Goal: Task Accomplishment & Management: Complete application form

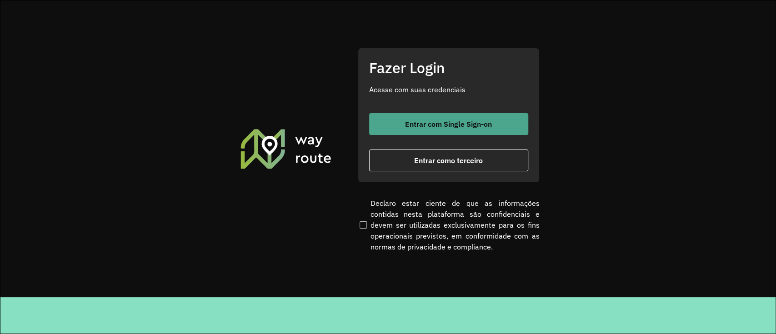
click at [479, 124] on span "Entrar com Single Sign-on" at bounding box center [448, 123] width 87 height 7
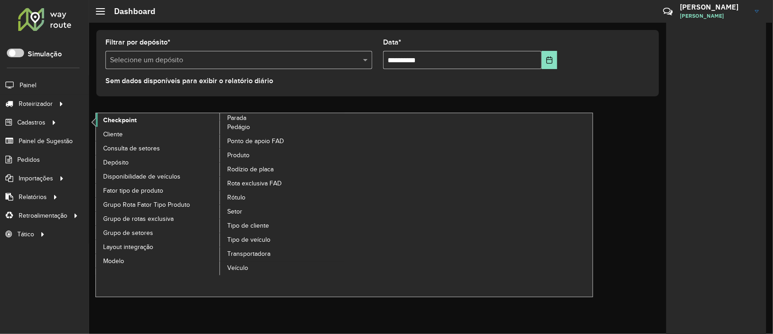
click at [137, 119] on link "Checkpoint" at bounding box center [158, 120] width 125 height 14
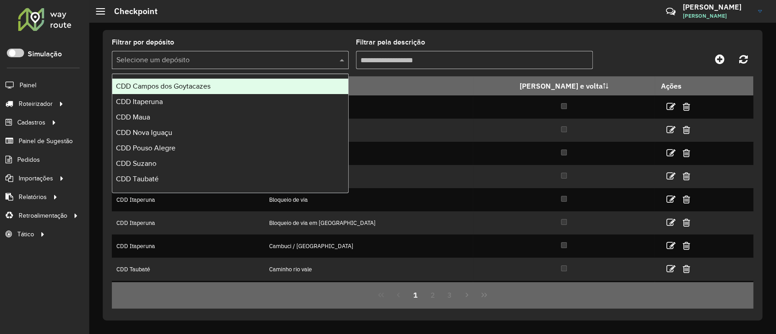
click at [300, 64] on input "text" at bounding box center [221, 60] width 210 height 11
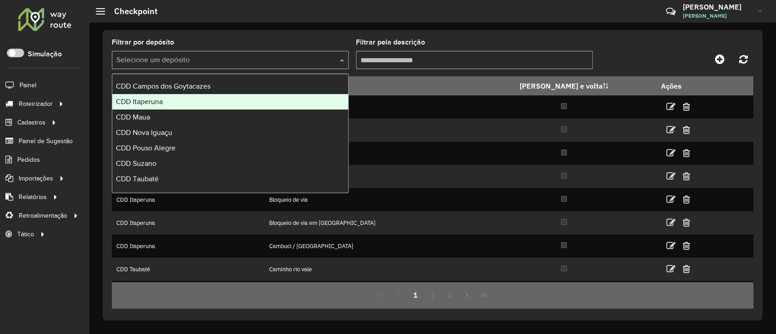
click at [214, 96] on div "CDD Itaperuna" at bounding box center [230, 101] width 236 height 15
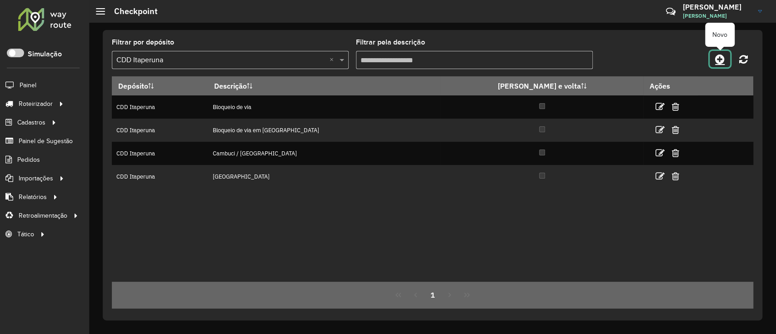
click at [722, 61] on icon at bounding box center [720, 59] width 10 height 11
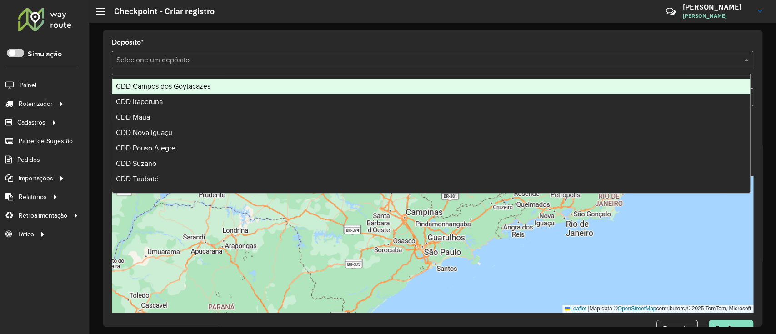
click at [513, 65] on input "text" at bounding box center [423, 60] width 614 height 11
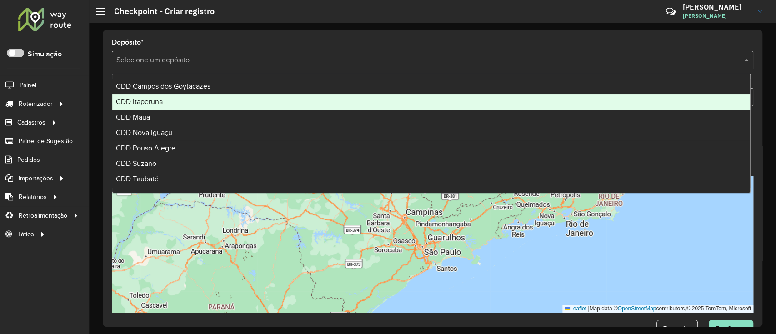
click at [257, 96] on div "CDD Itaperuna" at bounding box center [431, 101] width 638 height 15
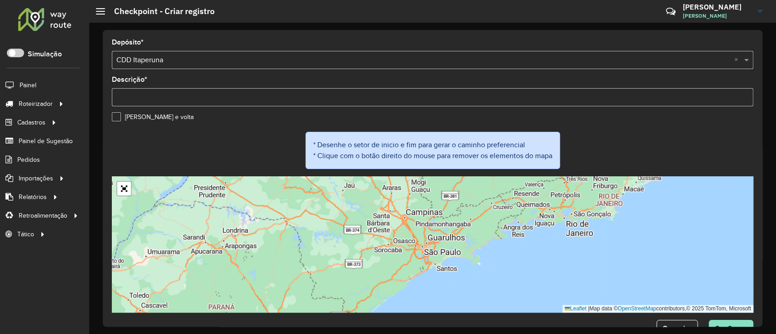
click at [257, 96] on hb-app "Aguarde... Pop-up bloqueado! Seu navegador bloqueou automáticamente a abertura …" at bounding box center [388, 167] width 776 height 334
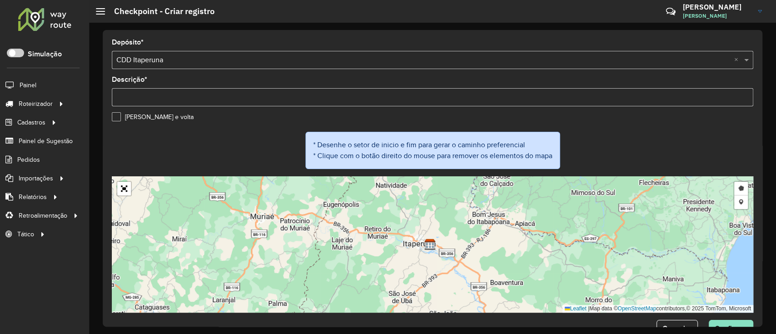
click at [257, 96] on input "Descrição *" at bounding box center [432, 97] width 641 height 18
click at [128, 193] on link "Abrir mapa em tela cheia" at bounding box center [124, 189] width 14 height 14
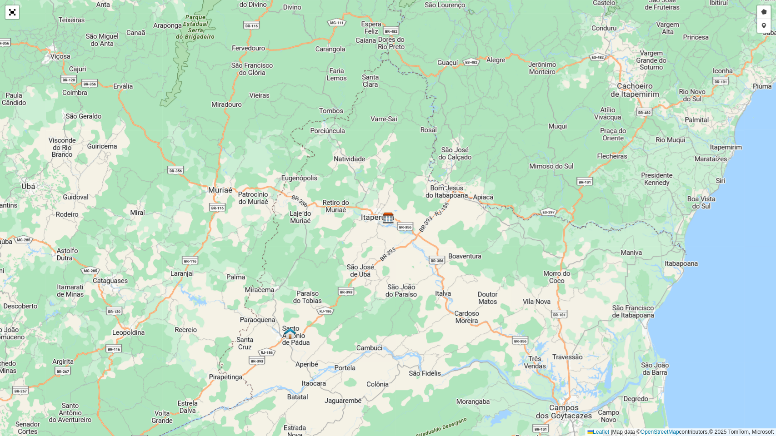
click at [382, 211] on div "Desenhar setor Adicionar checkpoint Leaflet | Map data © OpenStreetMap contribu…" at bounding box center [388, 218] width 776 height 436
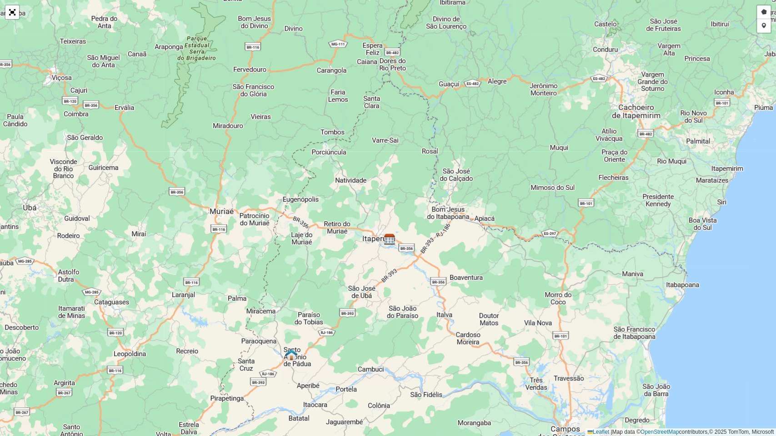
drag, startPoint x: 379, startPoint y: 220, endPoint x: 380, endPoint y: 242, distance: 21.9
click at [380, 242] on div "Desenhar setor Adicionar checkpoint Leaflet | Map data © OpenStreetMap contribu…" at bounding box center [388, 218] width 776 height 436
drag, startPoint x: 380, startPoint y: 243, endPoint x: 366, endPoint y: 244, distance: 14.5
click at [366, 244] on div "Desenhar setor Adicionar checkpoint Leaflet | Map data © OpenStreetMap contribu…" at bounding box center [388, 218] width 776 height 436
click at [371, 239] on div "Desenhar setor Adicionar checkpoint Leaflet | Map data © OpenStreetMap contribu…" at bounding box center [388, 218] width 776 height 436
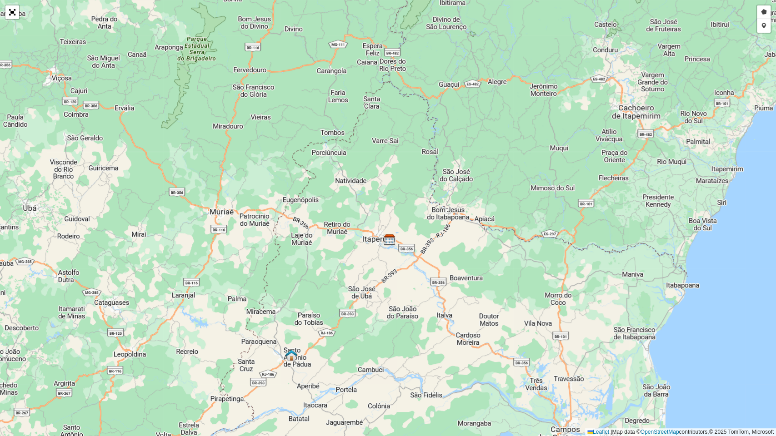
click at [371, 239] on div "Desenhar setor Adicionar checkpoint Leaflet | Map data © OpenStreetMap contribu…" at bounding box center [388, 218] width 776 height 436
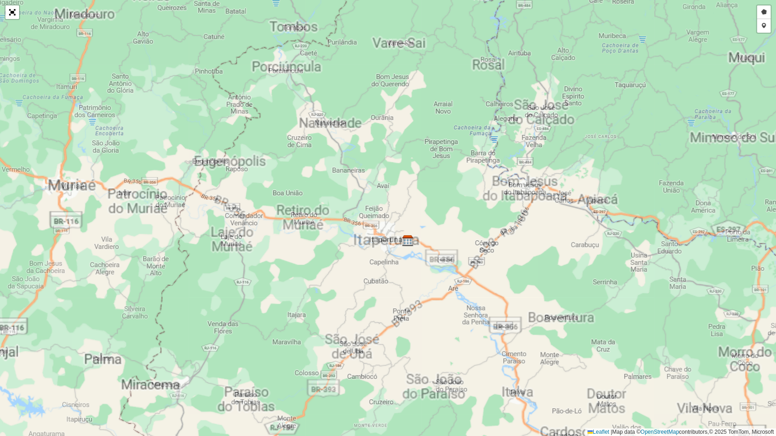
click at [371, 239] on div "Desenhar setor Adicionar checkpoint Leaflet | Map data © OpenStreetMap contribu…" at bounding box center [388, 218] width 776 height 436
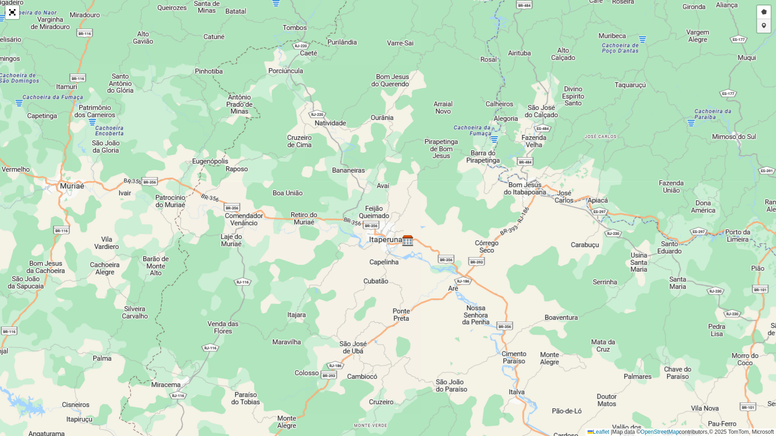
click at [761, 25] on link "Adicionar checkpoint" at bounding box center [764, 26] width 14 height 14
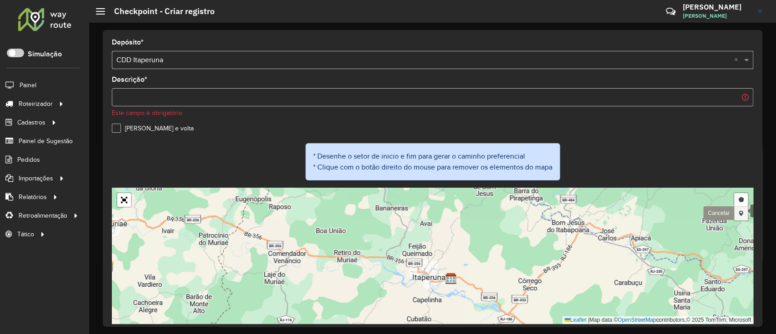
click at [740, 210] on link "Adicionar checkpoint" at bounding box center [741, 214] width 14 height 14
click at [715, 212] on link "Cancelar" at bounding box center [718, 213] width 31 height 14
click at [121, 199] on link "Abrir mapa em tela cheia" at bounding box center [124, 200] width 14 height 14
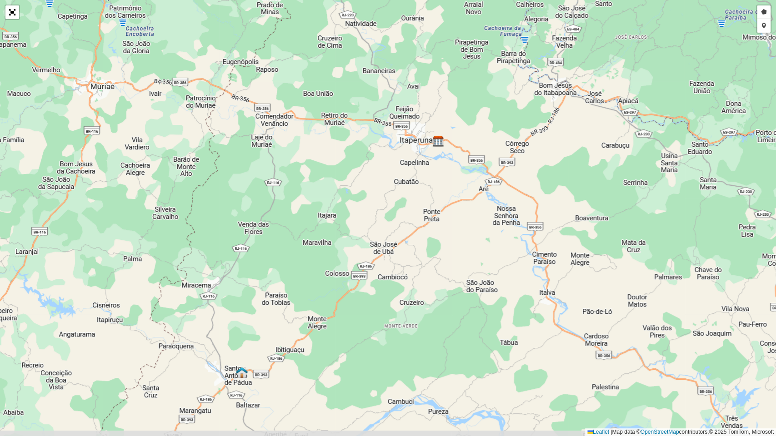
drag, startPoint x: 414, startPoint y: 327, endPoint x: 445, endPoint y: 227, distance: 104.1
click at [445, 227] on div "Desenhar setor Adicionar checkpoint Cancelar Leaflet | Map data © OpenStreetMap…" at bounding box center [388, 218] width 776 height 436
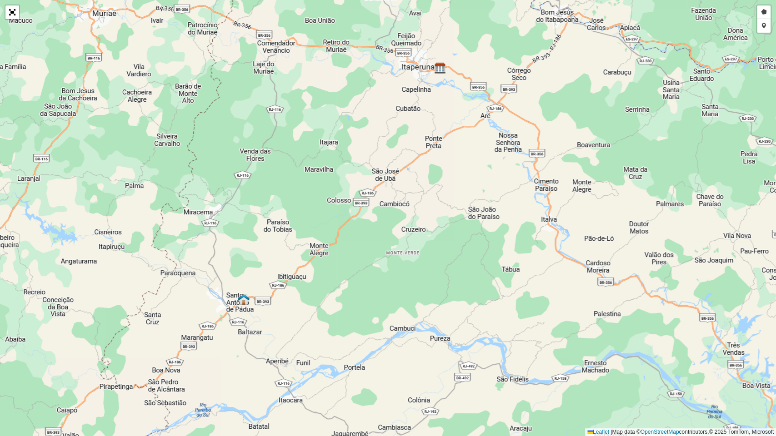
drag, startPoint x: 444, startPoint y: 319, endPoint x: 466, endPoint y: 151, distance: 169.1
click at [466, 151] on div "Desenhar setor Adicionar checkpoint Cancelar Leaflet | Map data © OpenStreetMap…" at bounding box center [388, 218] width 776 height 436
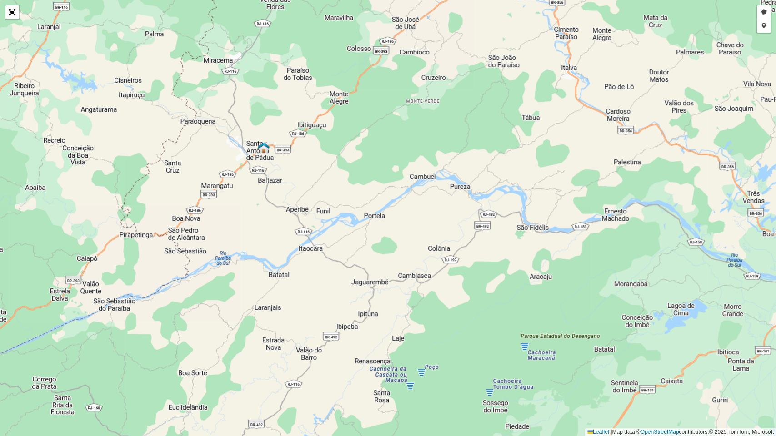
drag, startPoint x: 444, startPoint y: 299, endPoint x: 444, endPoint y: 242, distance: 57.3
click at [444, 242] on div "Desenhar setor Adicionar checkpoint Cancelar Leaflet | Map data © OpenStreetMap…" at bounding box center [388, 218] width 776 height 436
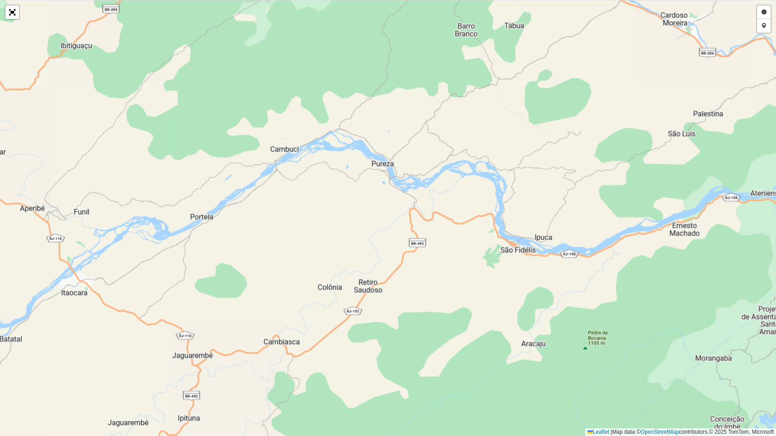
drag, startPoint x: 557, startPoint y: 233, endPoint x: 540, endPoint y: 258, distance: 30.0
click at [540, 258] on div "Desenhar setor Adicionar checkpoint Cancelar Leaflet | Map data © OpenStreetMap…" at bounding box center [388, 218] width 776 height 436
click at [763, 24] on link "Adicionar checkpoint" at bounding box center [764, 26] width 14 height 14
click at [497, 244] on div "Desenhar setor Adicionar checkpoint Cancelar Leaflet | Map data © OpenStreetMap…" at bounding box center [388, 218] width 776 height 436
click at [759, 14] on link "Desenhar setor" at bounding box center [764, 12] width 14 height 14
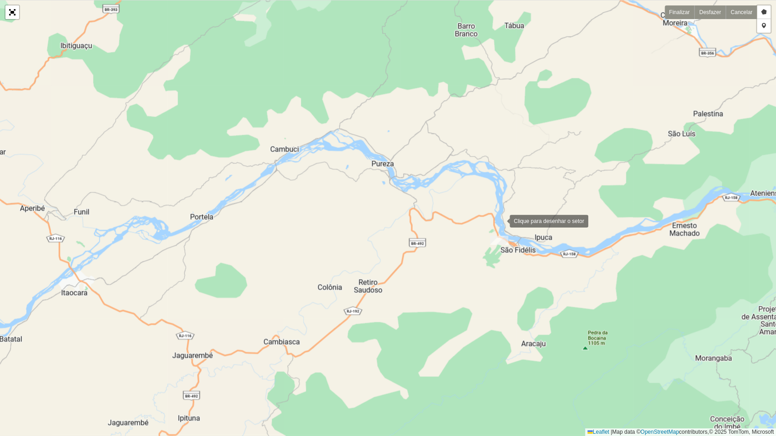
click at [500, 220] on div at bounding box center [500, 220] width 18 height 18
click at [477, 261] on div at bounding box center [477, 261] width 18 height 18
click at [529, 276] on div at bounding box center [529, 276] width 18 height 18
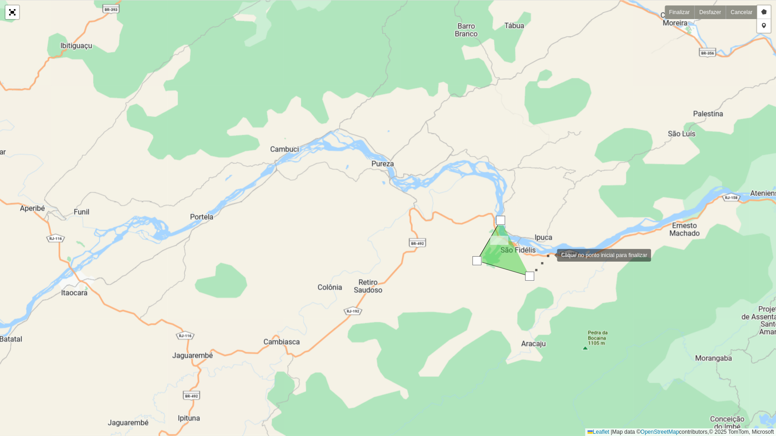
click at [549, 247] on div at bounding box center [548, 254] width 18 height 18
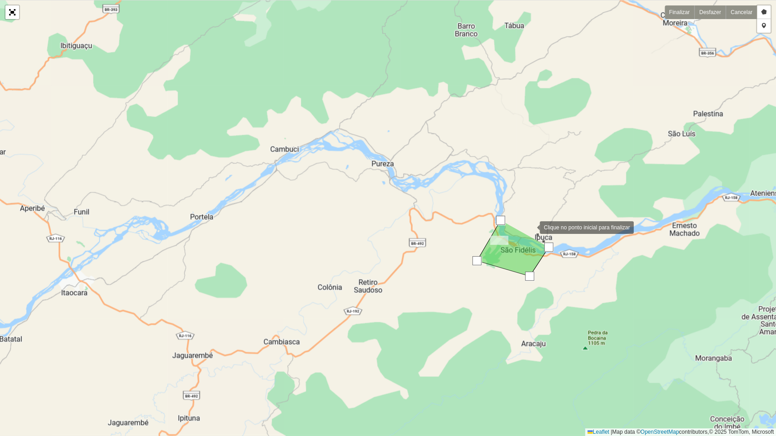
click at [530, 226] on div at bounding box center [530, 227] width 18 height 18
